Goal: Navigation & Orientation: Find specific page/section

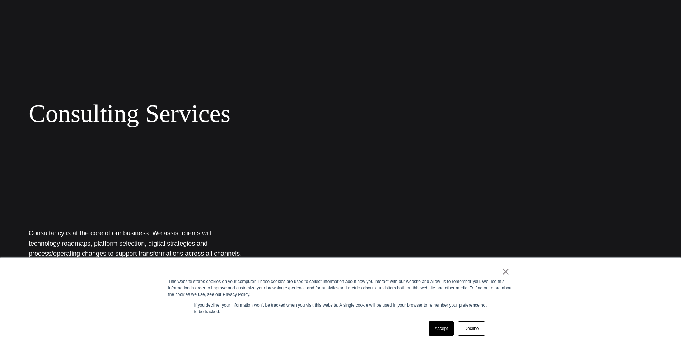
scroll to position [72, 0]
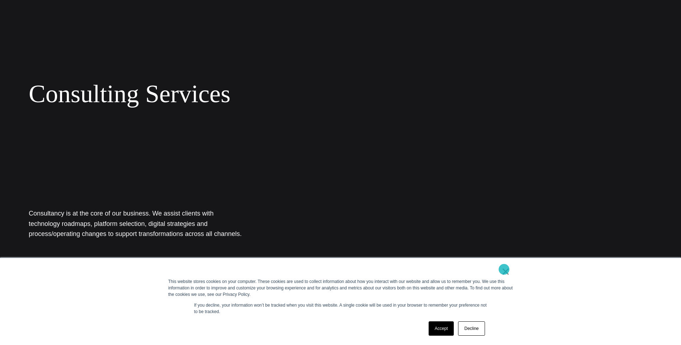
click at [505, 271] on link "×" at bounding box center [505, 271] width 9 height 6
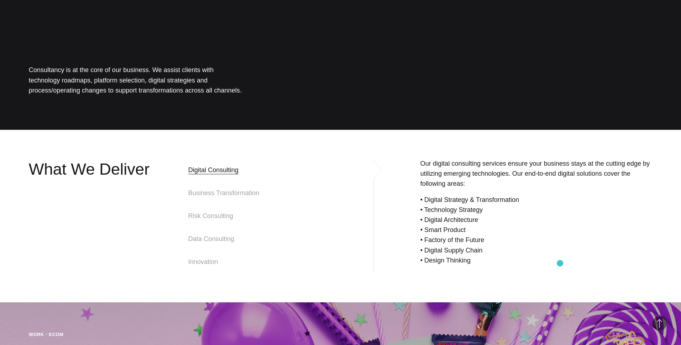
scroll to position [0, 0]
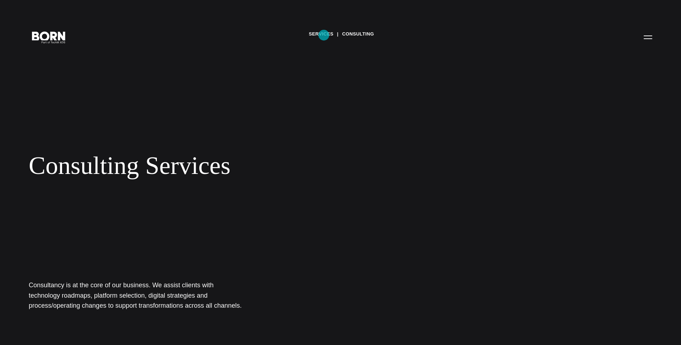
click at [324, 35] on link "Services" at bounding box center [321, 34] width 25 height 11
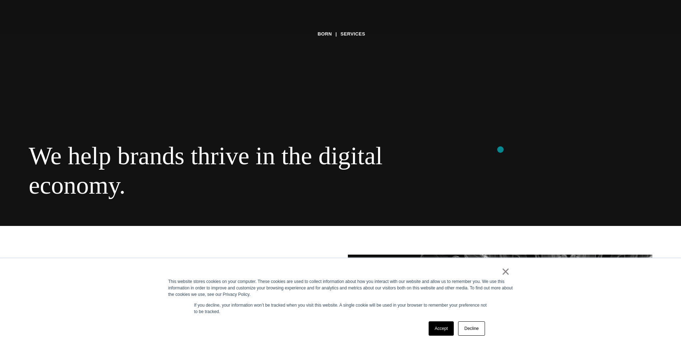
scroll to position [144, 0]
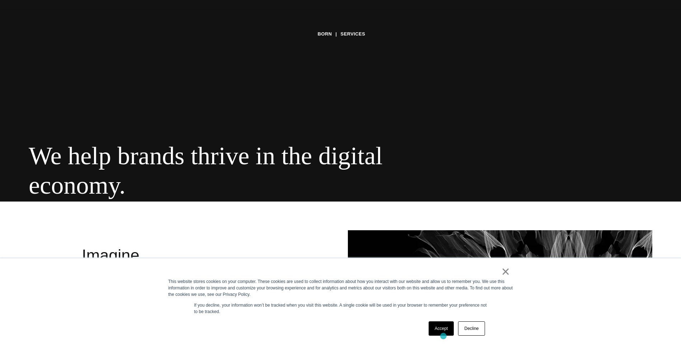
click at [443, 336] on div "Accept Decline" at bounding box center [456, 328] width 61 height 19
click at [442, 330] on link "Accept" at bounding box center [440, 329] width 25 height 14
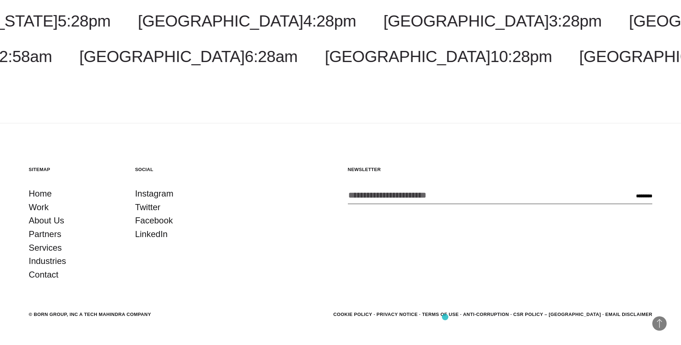
scroll to position [1500, 0]
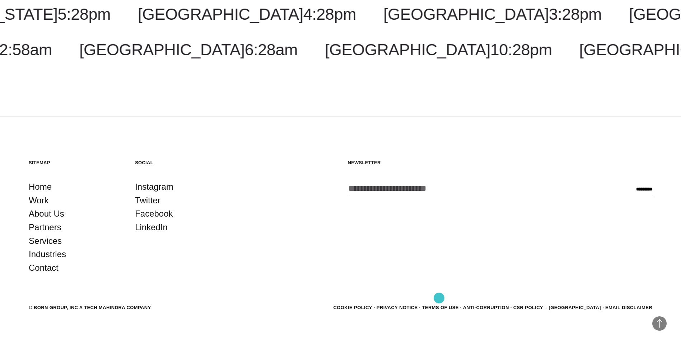
click at [418, 305] on link "Privacy Notice" at bounding box center [396, 307] width 41 height 5
